Goal: Find specific page/section: Find specific page/section

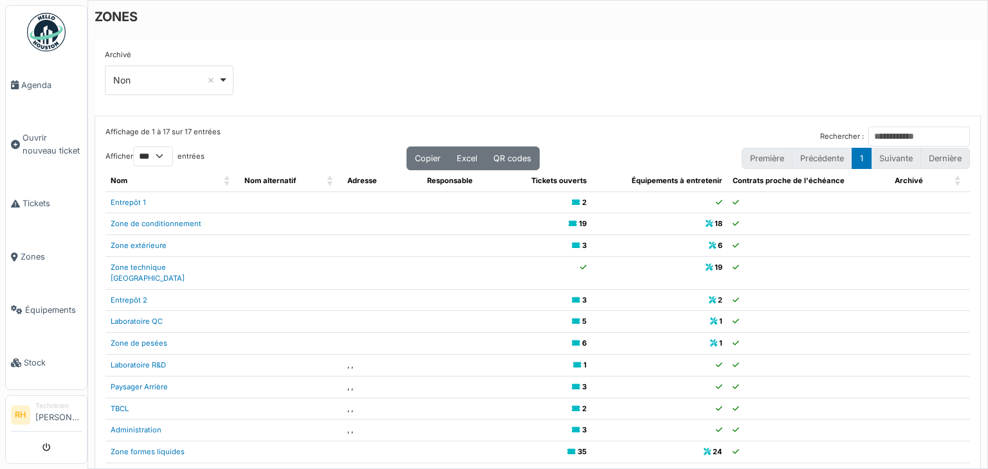
select select "***"
click at [547, 39] on div "Archivé *** Non Remove item Tous Oui Non" at bounding box center [538, 77] width 886 height 77
click at [26, 80] on span "Agenda" at bounding box center [51, 85] width 60 height 12
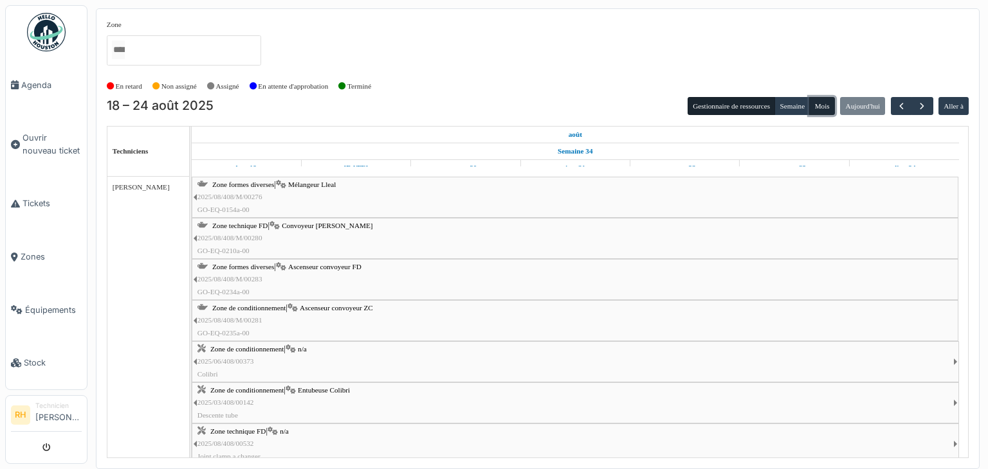
click at [822, 107] on button "Mois" at bounding box center [822, 106] width 26 height 18
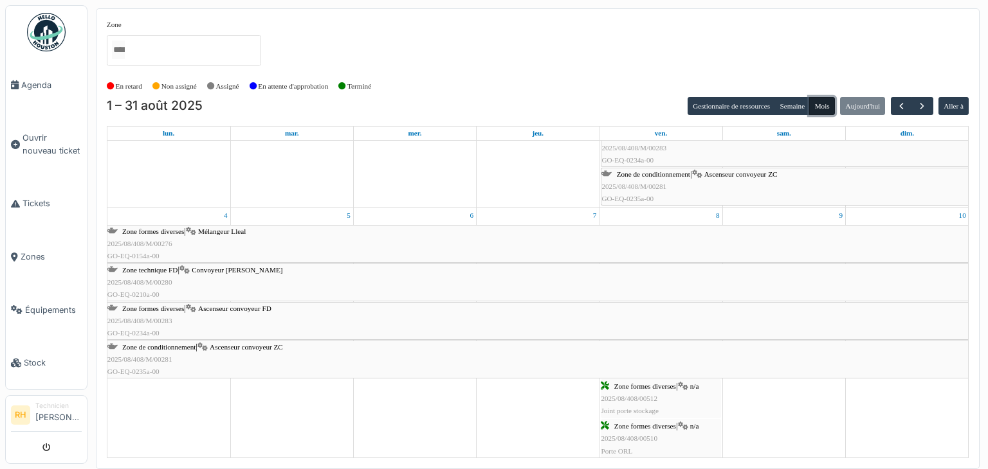
scroll to position [129, 0]
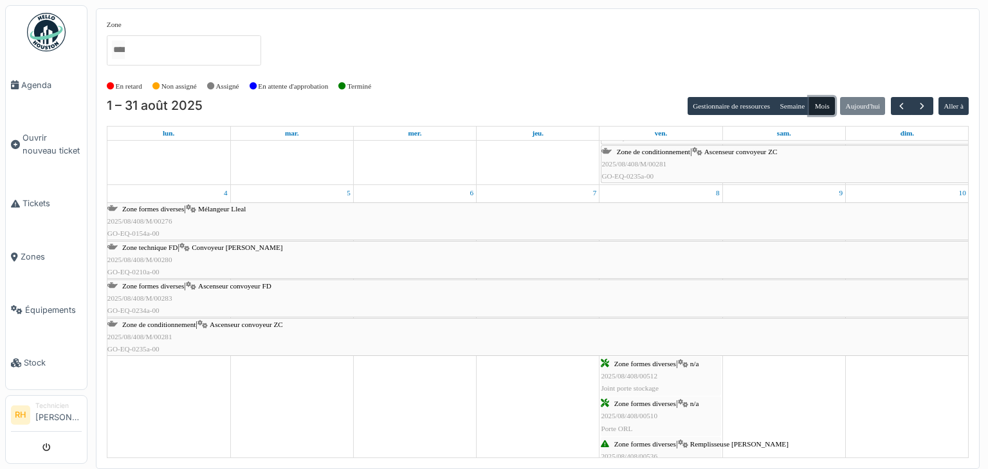
click at [216, 219] on div "Zone formes diverses | Mélangeur Lleal 2025/08/408/M/00276 GO-EQ-0154a-00" at bounding box center [537, 221] width 861 height 37
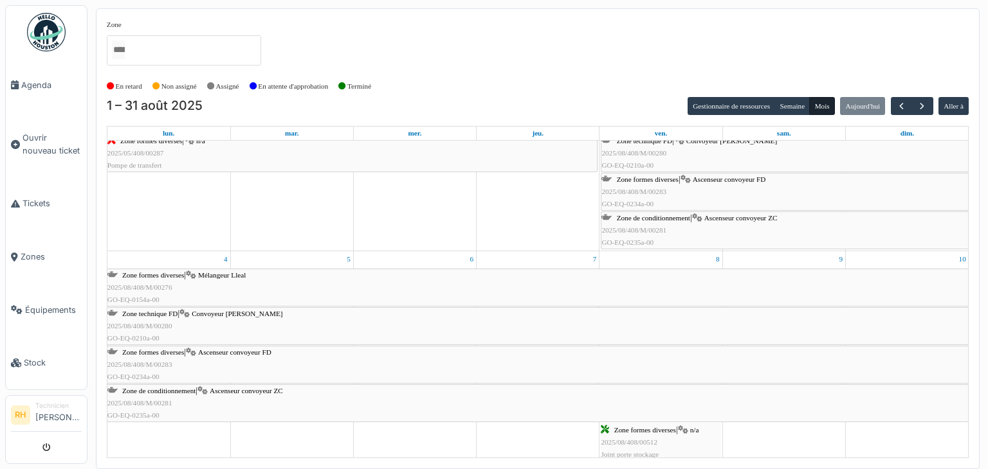
scroll to position [0, 0]
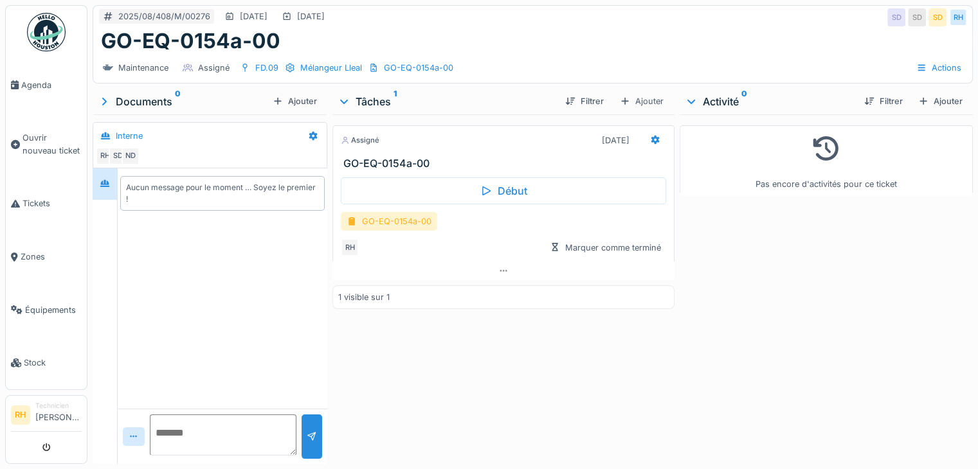
click at [370, 219] on div "GO-EQ-0154a-00" at bounding box center [389, 221] width 96 height 19
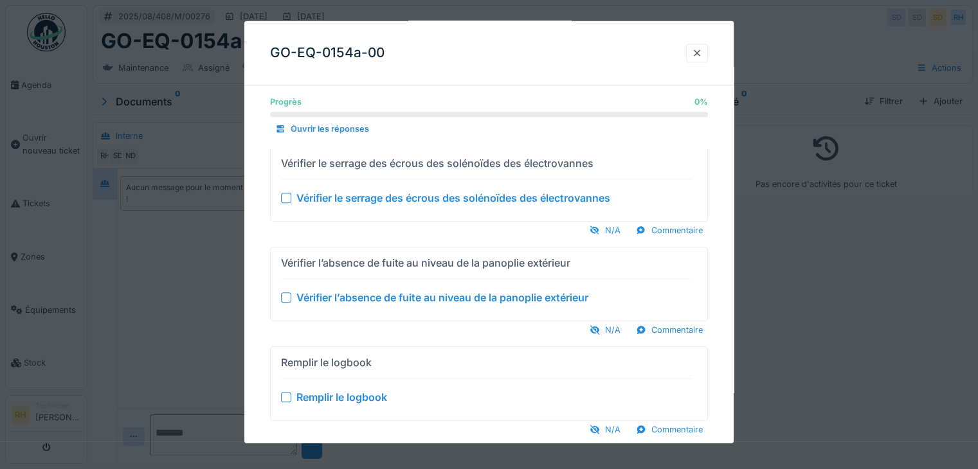
scroll to position [795, 0]
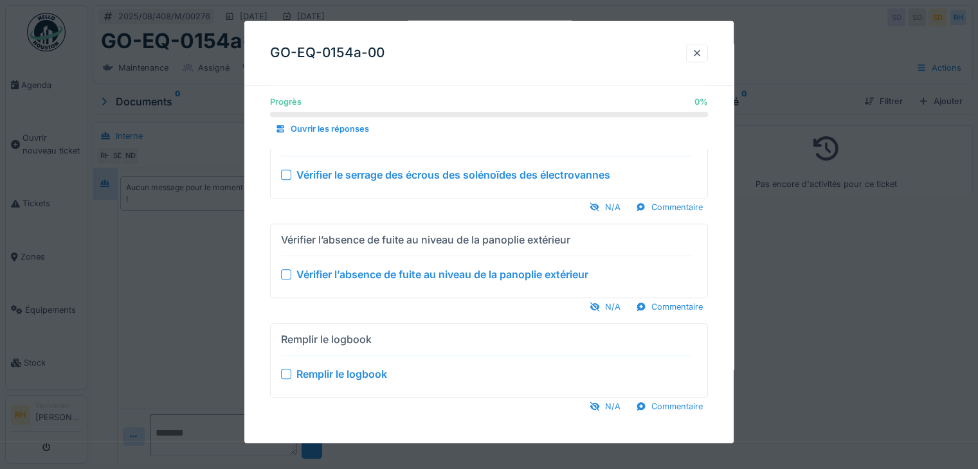
click at [167, 364] on div at bounding box center [489, 234] width 978 height 469
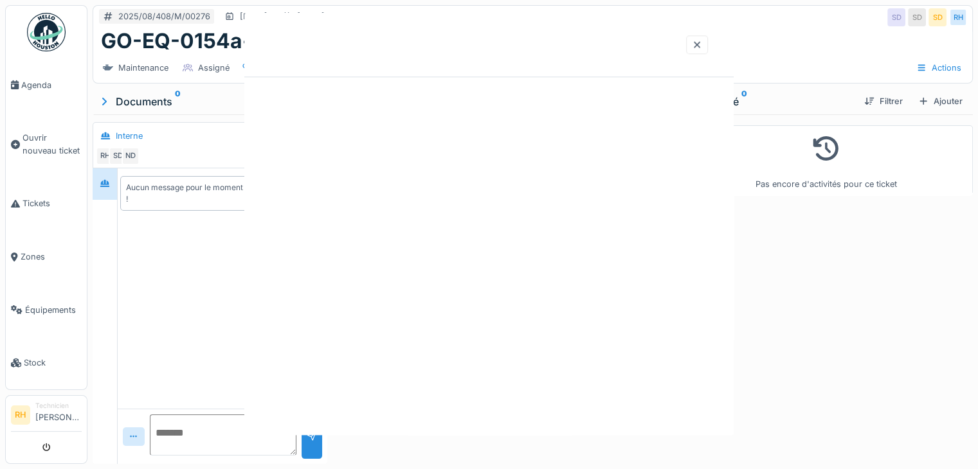
scroll to position [0, 0]
